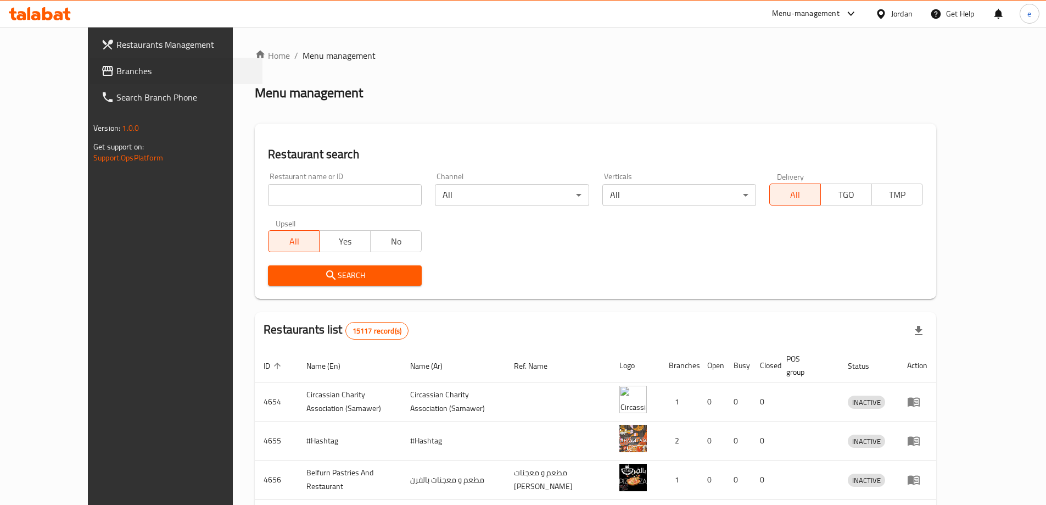
click at [90, 63] on div "Branches" at bounding box center [176, 71] width 172 height 26
click at [92, 62] on link "Branches" at bounding box center [177, 71] width 170 height 26
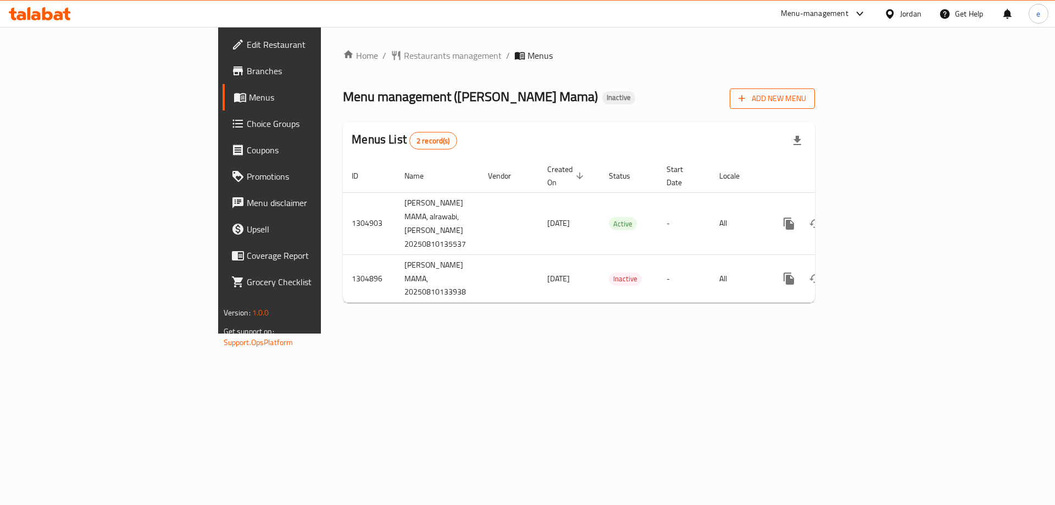
click at [806, 95] on span "Add New Menu" at bounding box center [772, 99] width 68 height 14
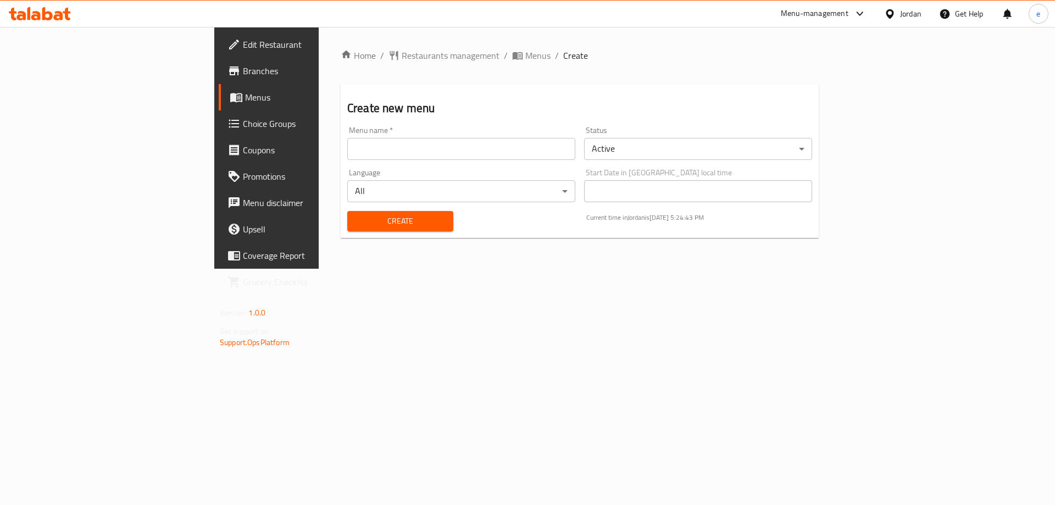
click at [347, 154] on input "text" at bounding box center [461, 149] width 228 height 22
type input "Final Menu"
click at [356, 217] on span "Create" at bounding box center [400, 221] width 88 height 14
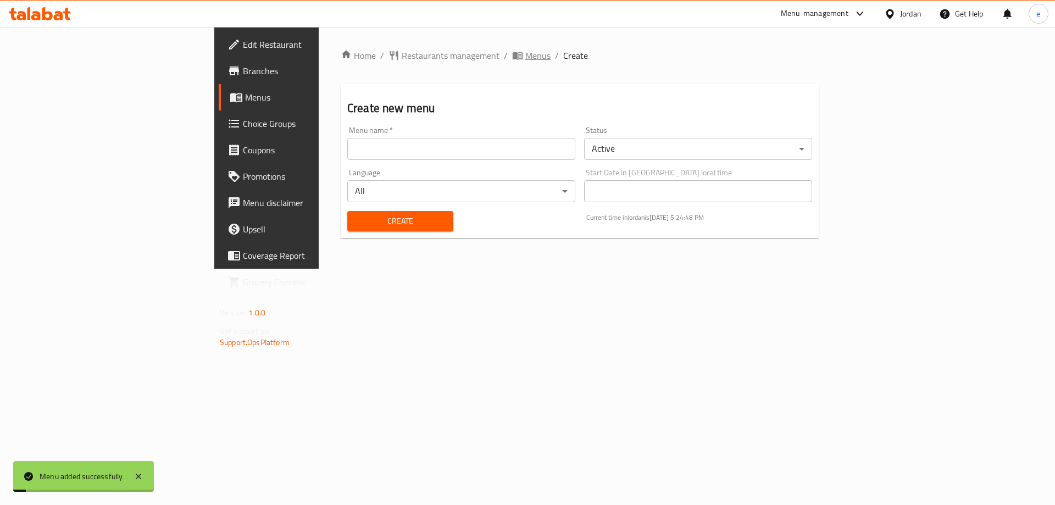
click at [525, 51] on span "Menus" at bounding box center [537, 55] width 25 height 13
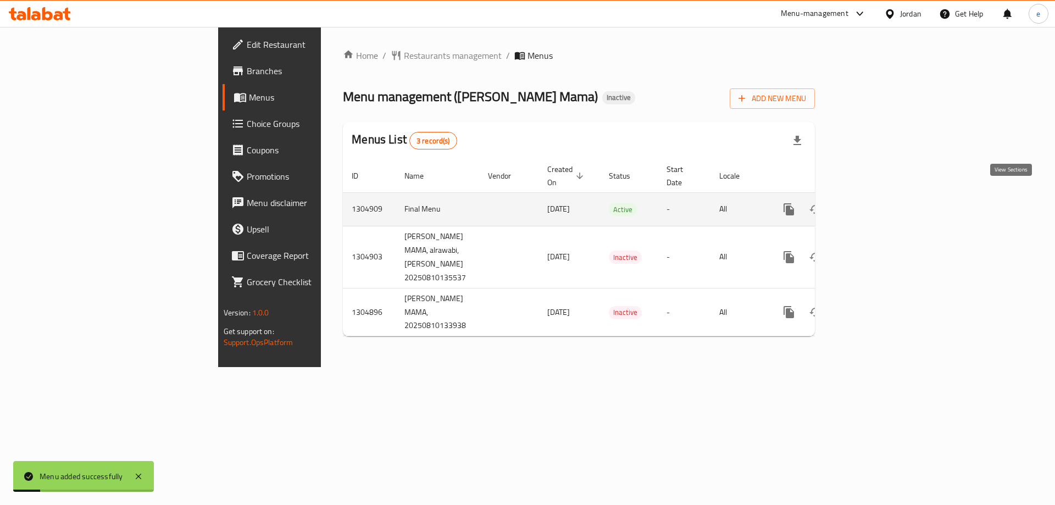
click at [874, 203] on icon "enhanced table" at bounding box center [867, 209] width 13 height 13
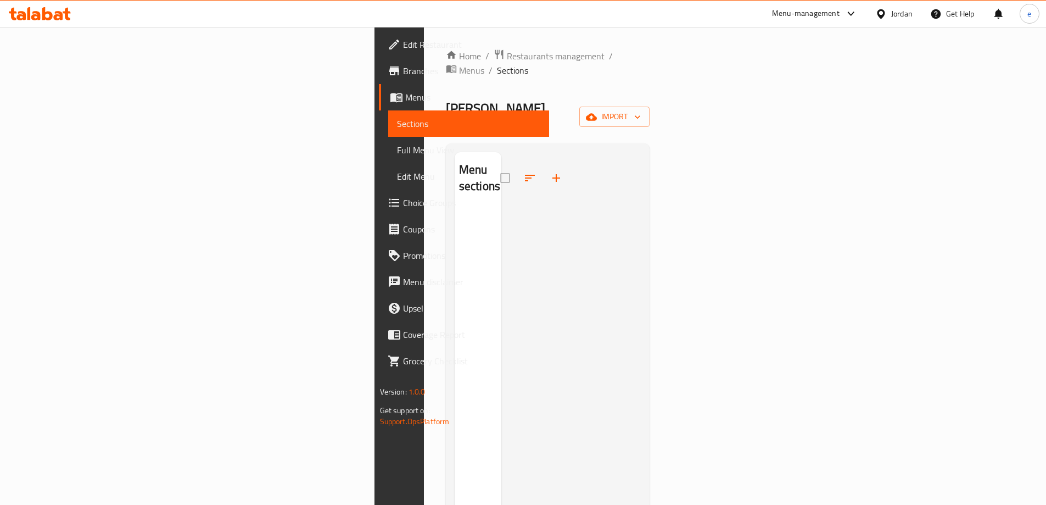
click at [650, 83] on div "Home / Restaurants management / Menus / Sections [PERSON_NAME] Mama Inactive im…" at bounding box center [548, 357] width 204 height 617
click at [641, 110] on span "import" at bounding box center [614, 117] width 53 height 14
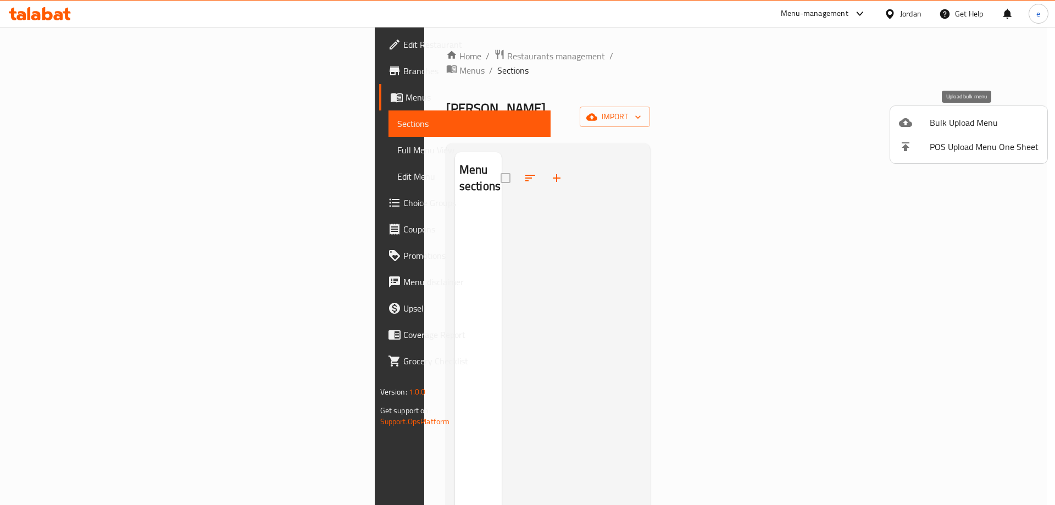
click at [926, 121] on div at bounding box center [914, 122] width 31 height 13
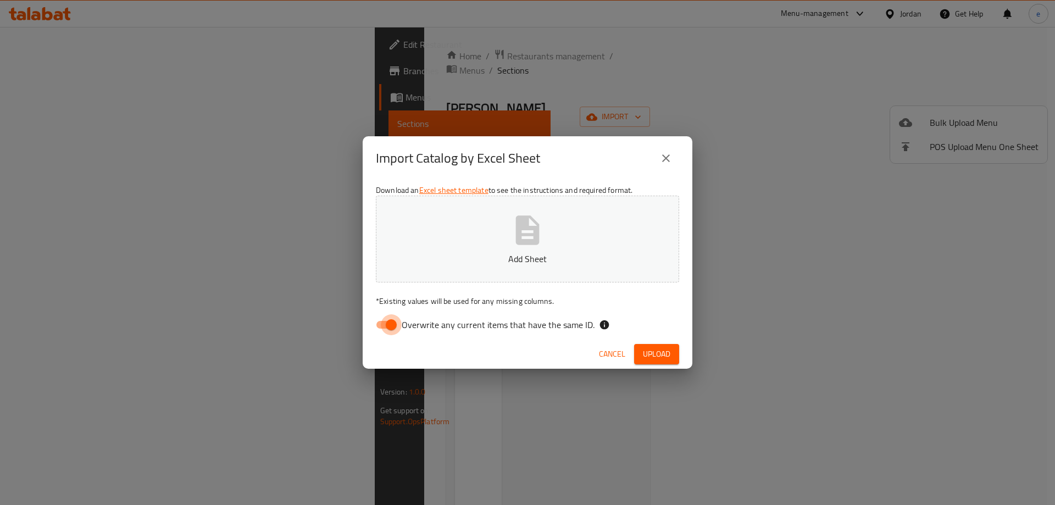
click at [382, 325] on input "Overwrite any current items that have the same ID." at bounding box center [391, 324] width 63 height 21
checkbox input "false"
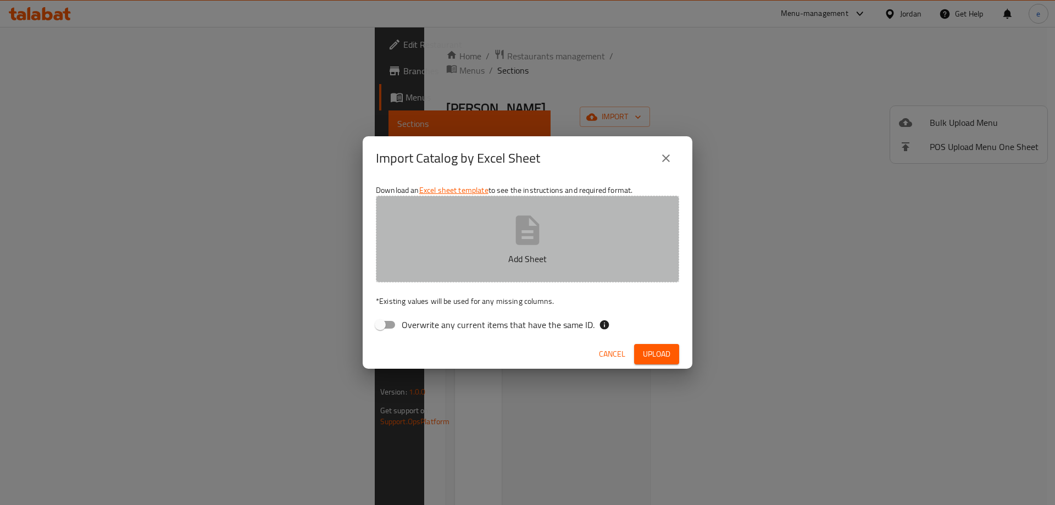
click at [625, 240] on button "Add Sheet" at bounding box center [527, 239] width 303 height 87
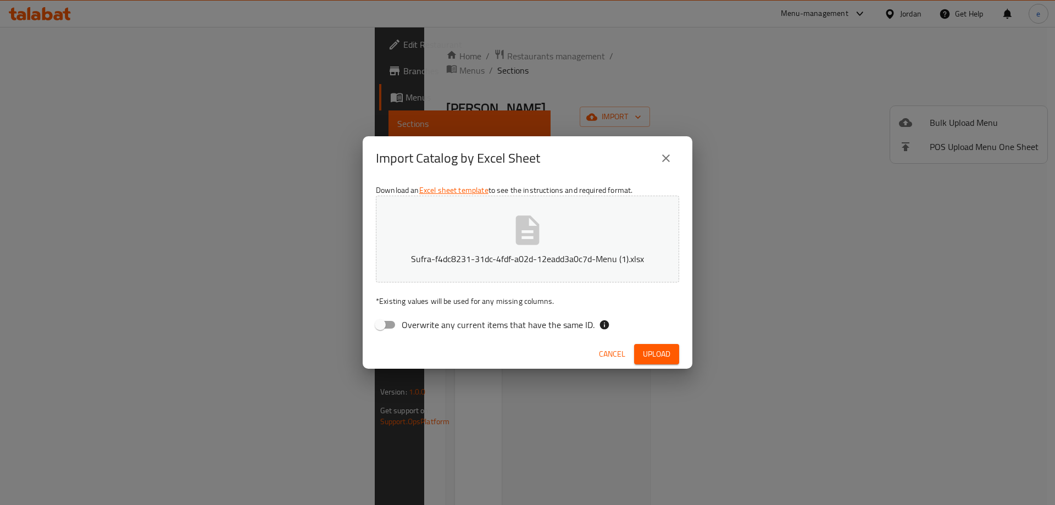
click at [647, 344] on button "Upload" at bounding box center [656, 354] width 45 height 20
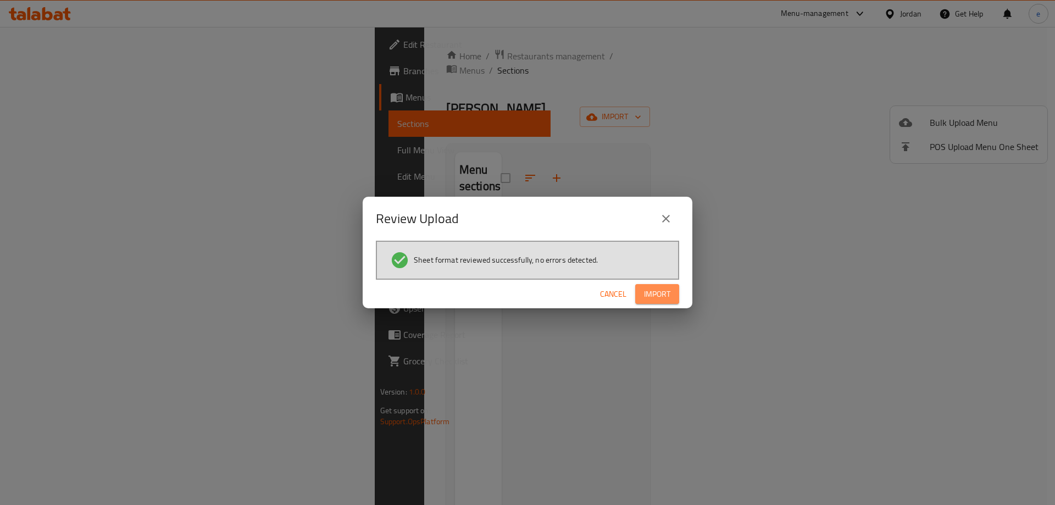
click at [663, 293] on span "Import" at bounding box center [657, 294] width 26 height 14
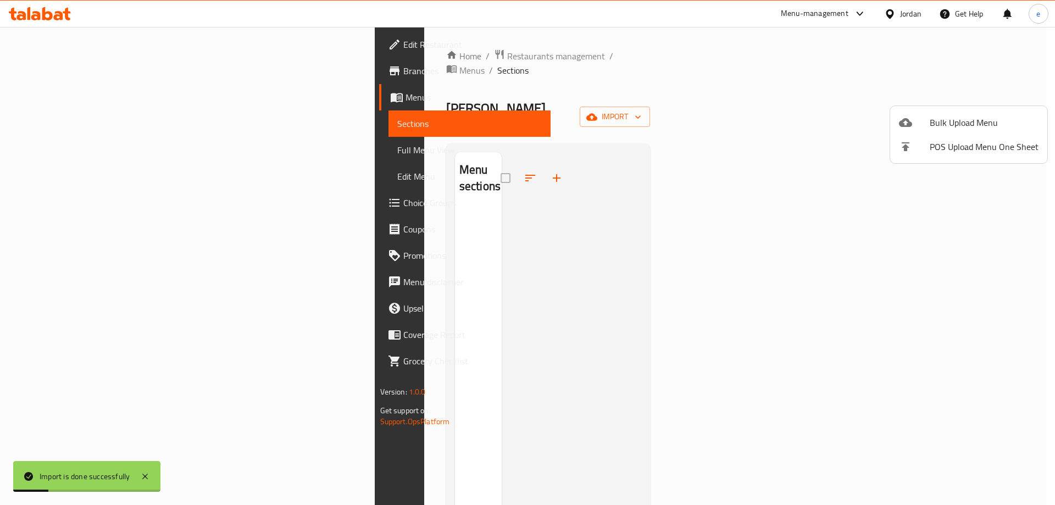
click at [65, 153] on div at bounding box center [527, 252] width 1055 height 505
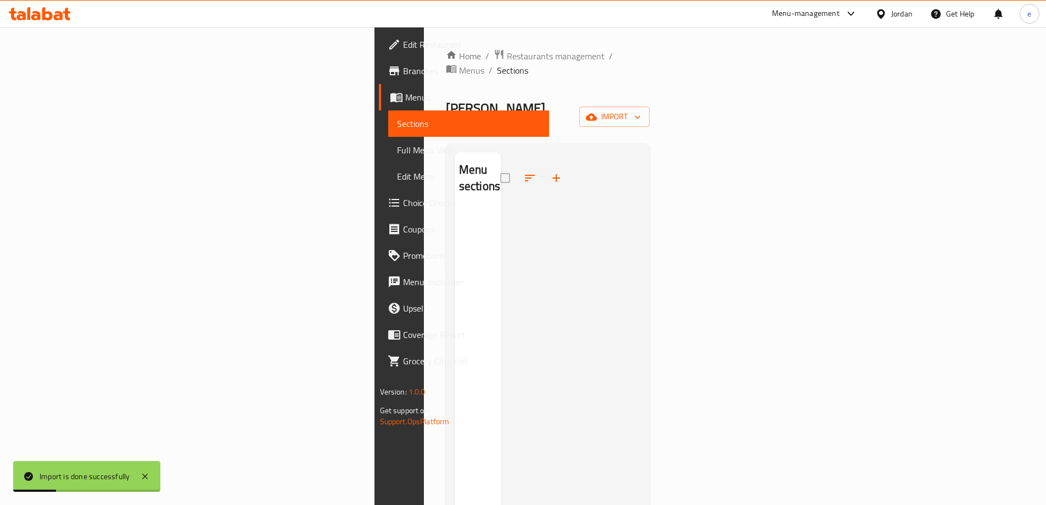
click at [397, 153] on span "Full Menu View" at bounding box center [468, 149] width 143 height 13
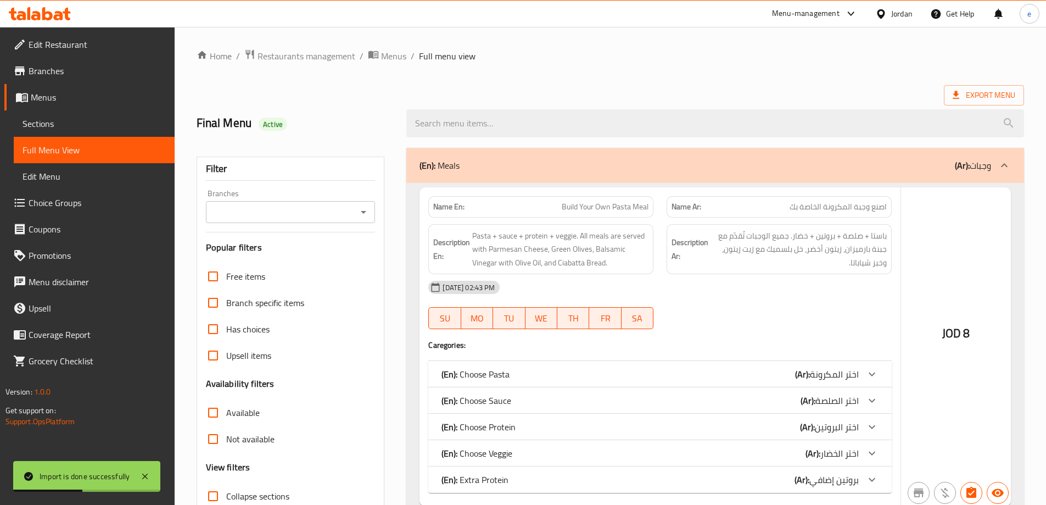
scroll to position [80, 0]
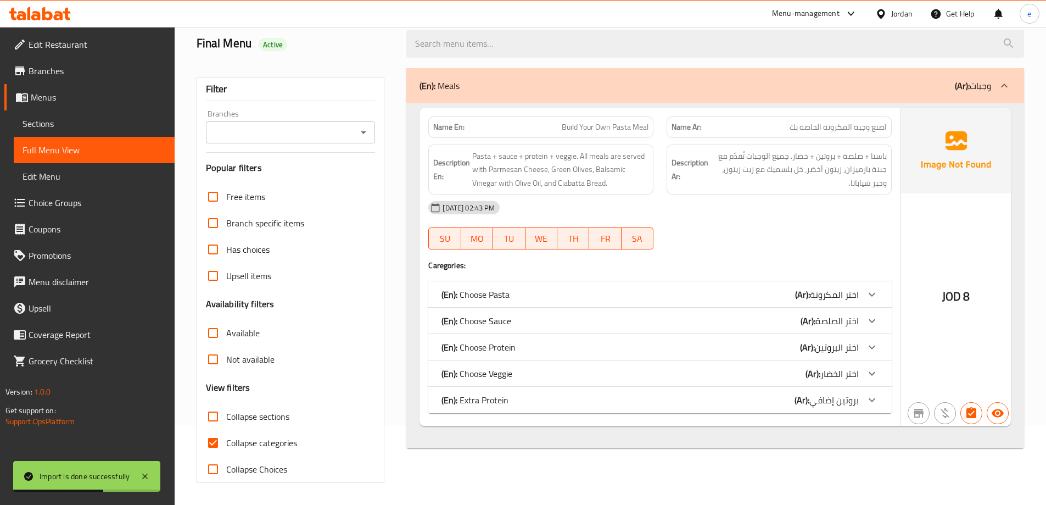
click at [238, 448] on span "Collapse categories" at bounding box center [261, 442] width 71 height 13
click at [226, 448] on input "Collapse categories" at bounding box center [213, 443] width 26 height 26
checkbox input "false"
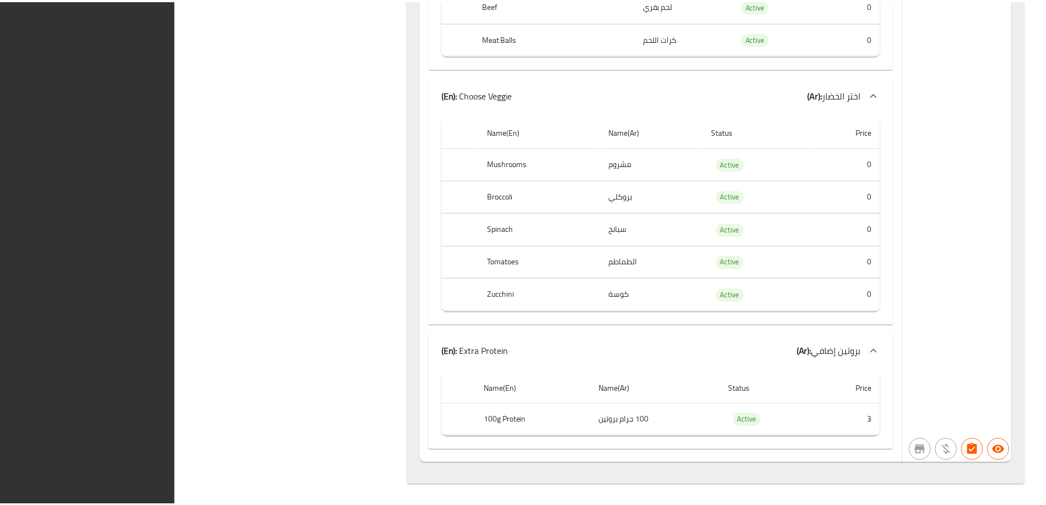
scroll to position [1185, 0]
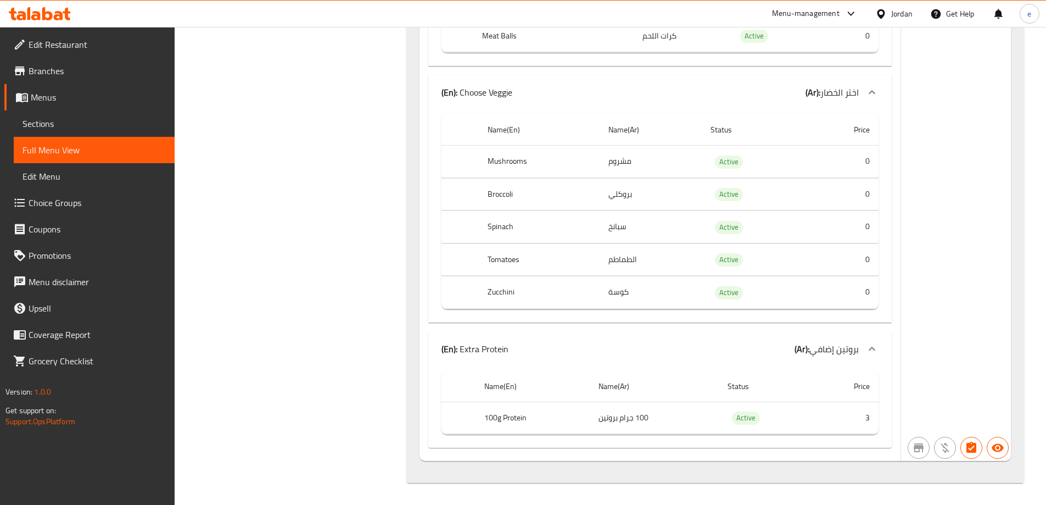
click at [63, 202] on span "Choice Groups" at bounding box center [97, 202] width 137 height 13
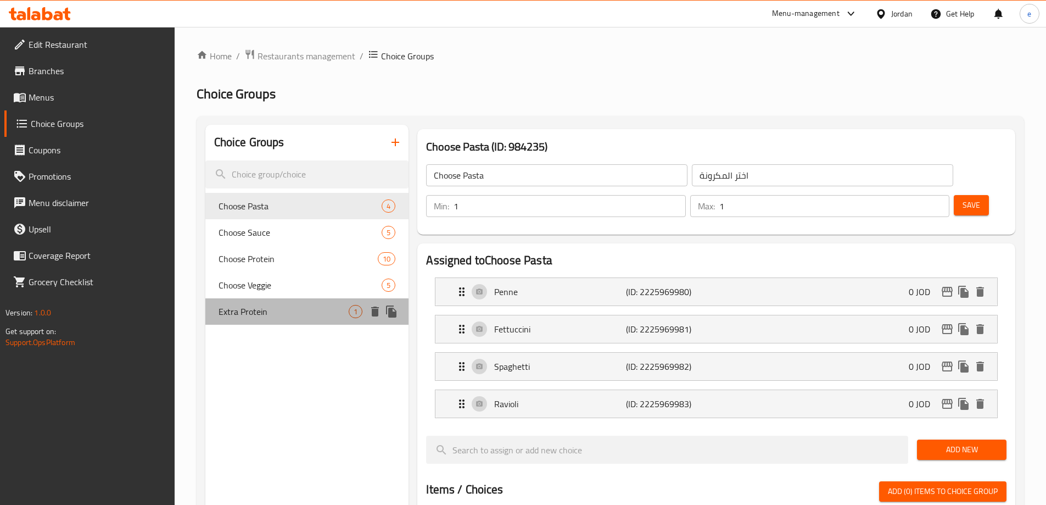
click at [286, 310] on span "Extra Protein" at bounding box center [284, 311] width 131 height 13
type input "Extra Protein"
type input "بروتين إضافي"
type input "0"
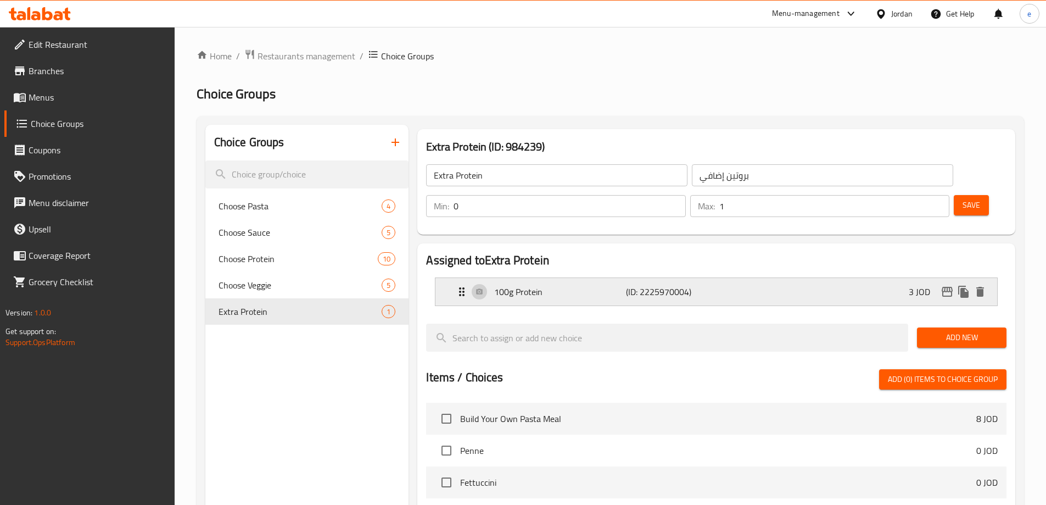
click at [564, 278] on div "100g Protein (ID: 2225970004) 3 JOD" at bounding box center [719, 291] width 529 height 27
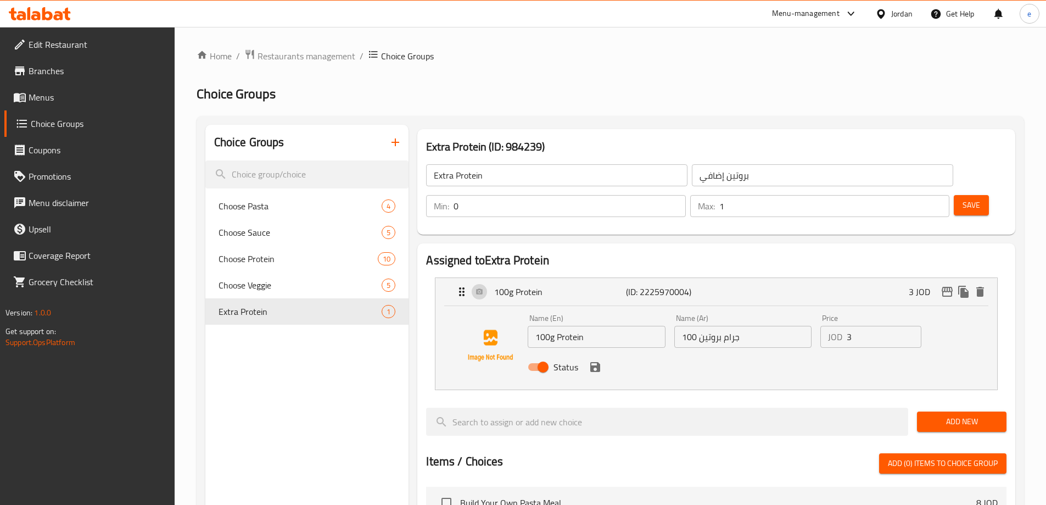
click at [558, 326] on input "100g Protein" at bounding box center [596, 337] width 137 height 22
click at [598, 360] on icon "save" at bounding box center [595, 366] width 13 height 13
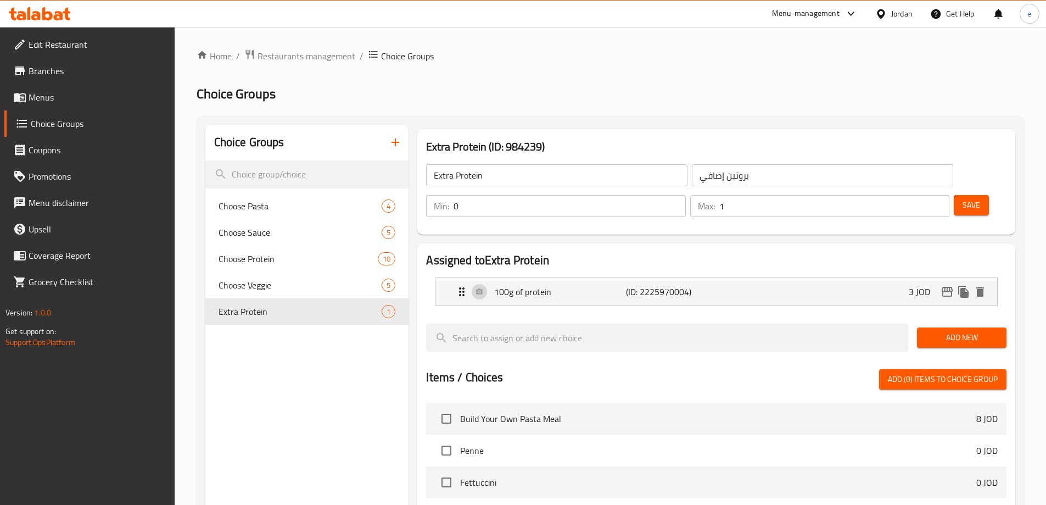
type input "100g of protein"
click at [964, 195] on button "Save" at bounding box center [971, 205] width 35 height 20
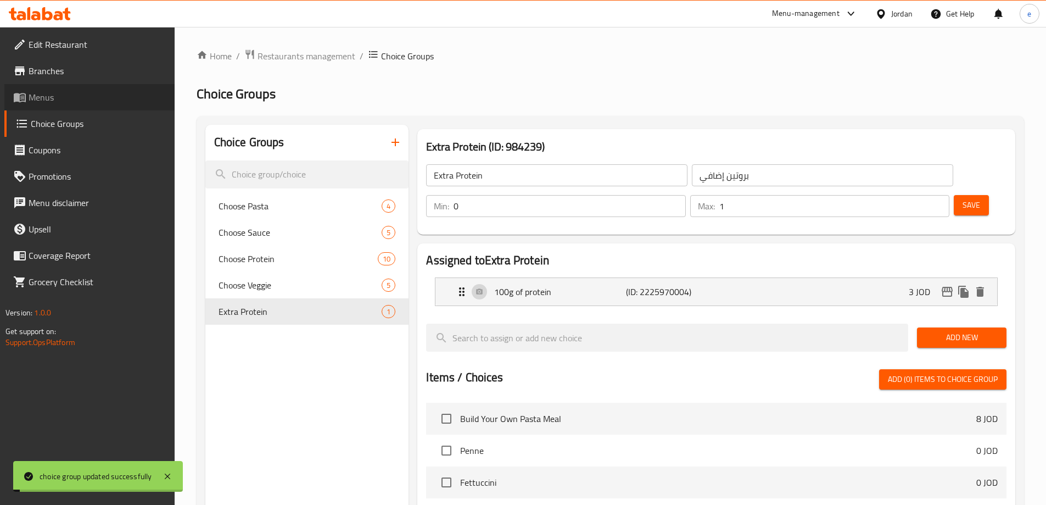
click at [42, 98] on span "Menus" at bounding box center [97, 97] width 137 height 13
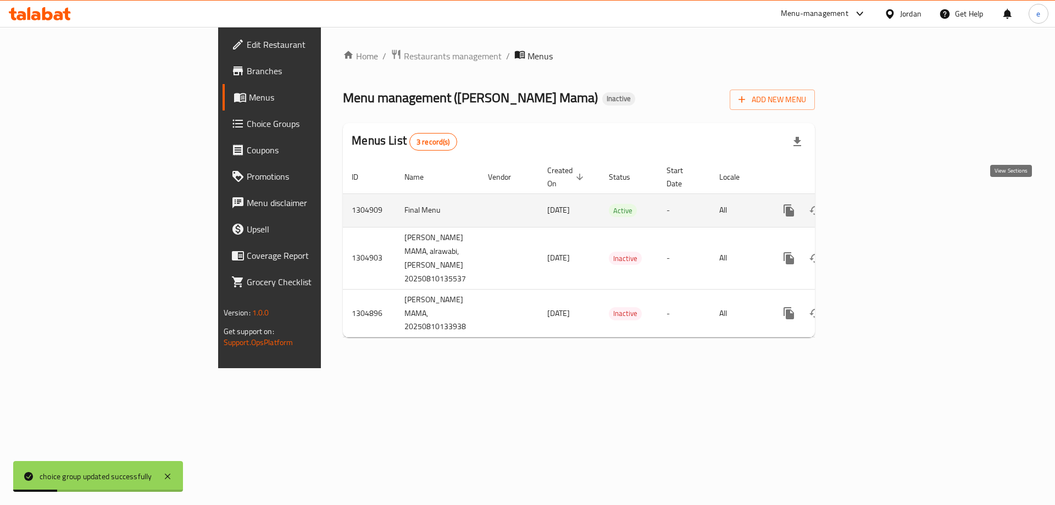
click at [881, 201] on link "enhanced table" at bounding box center [868, 210] width 26 height 26
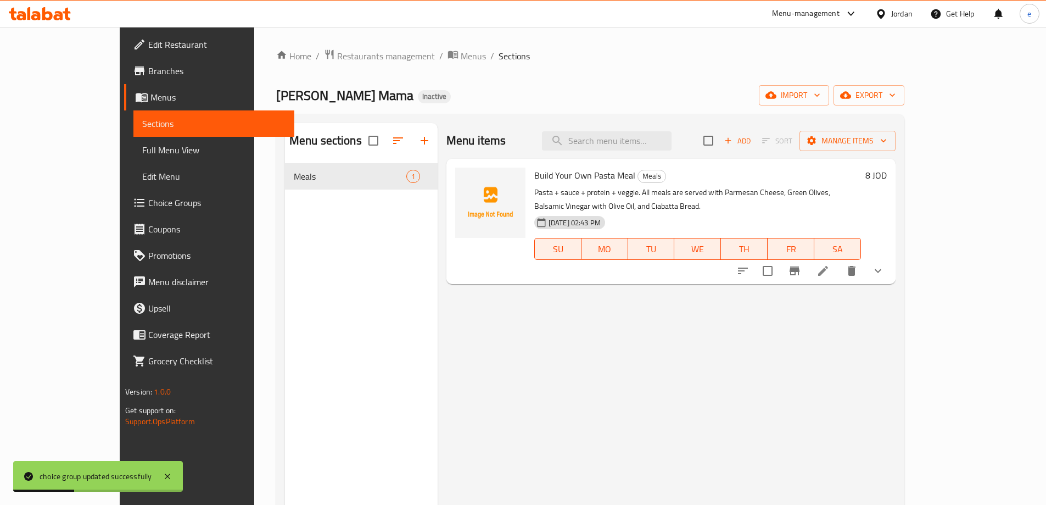
click at [285, 153] on div "Menu sections" at bounding box center [361, 141] width 153 height 36
click at [142, 152] on span "Full Menu View" at bounding box center [213, 149] width 143 height 13
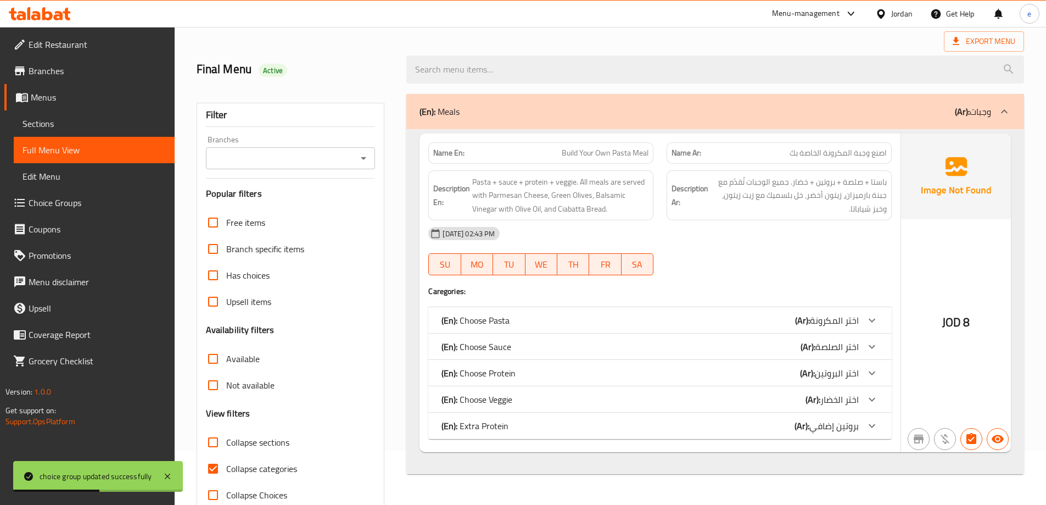
scroll to position [80, 0]
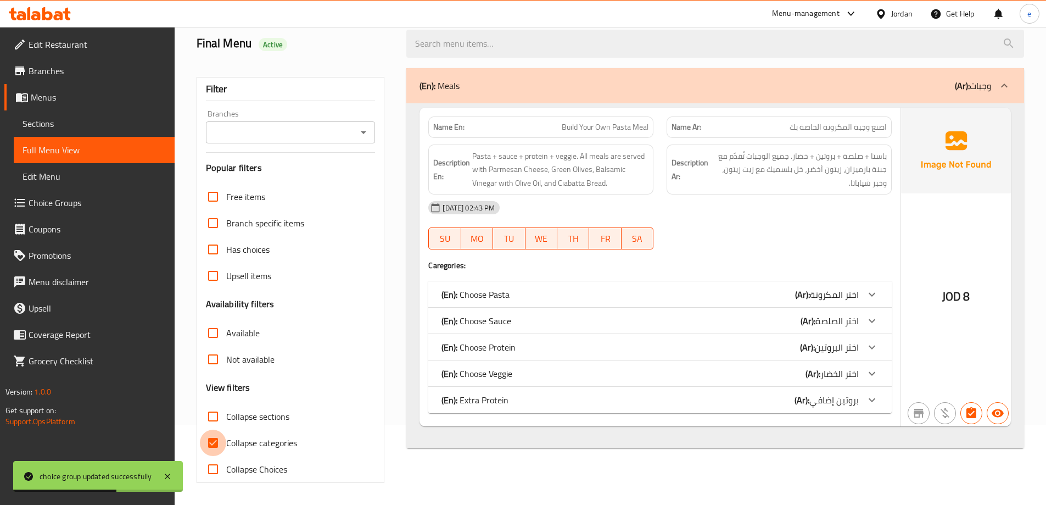
click at [222, 438] on input "Collapse categories" at bounding box center [213, 443] width 26 height 26
checkbox input "false"
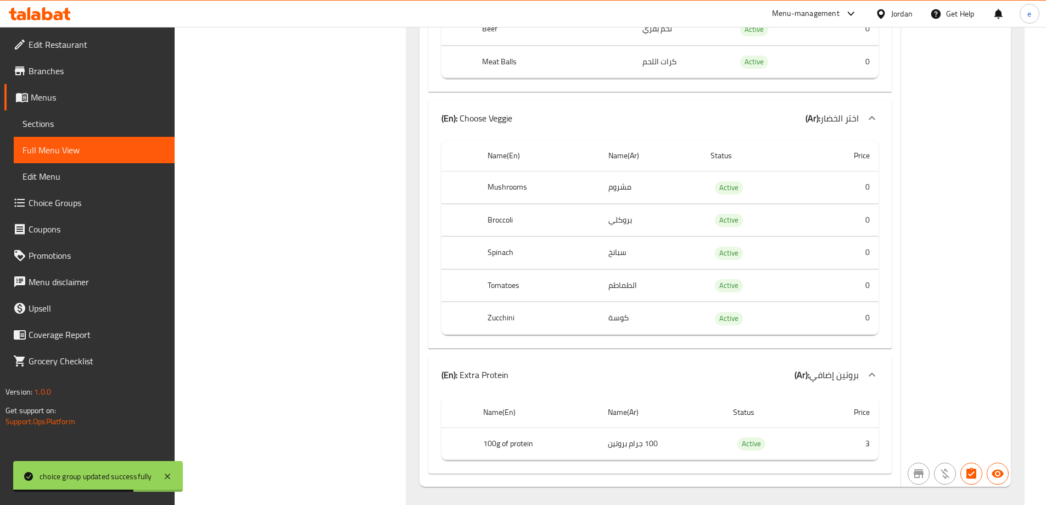
scroll to position [1185, 0]
